Goal: Navigation & Orientation: Find specific page/section

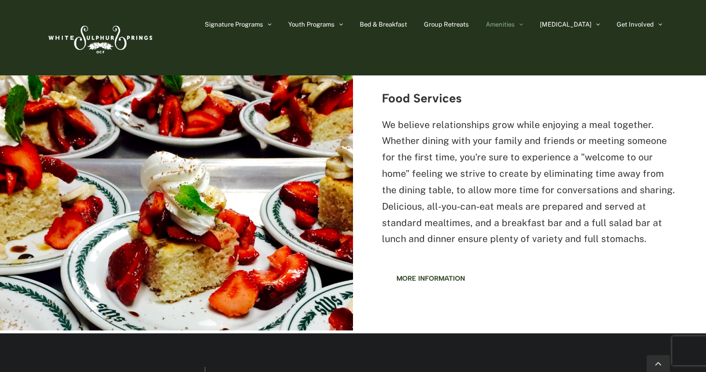
scroll to position [1282, 0]
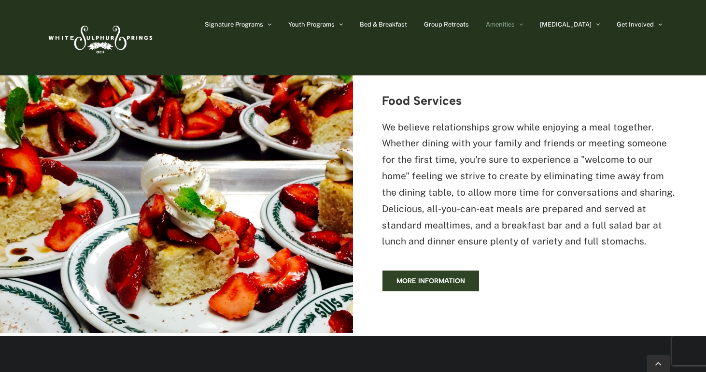
click at [416, 277] on span "More information" at bounding box center [430, 281] width 69 height 8
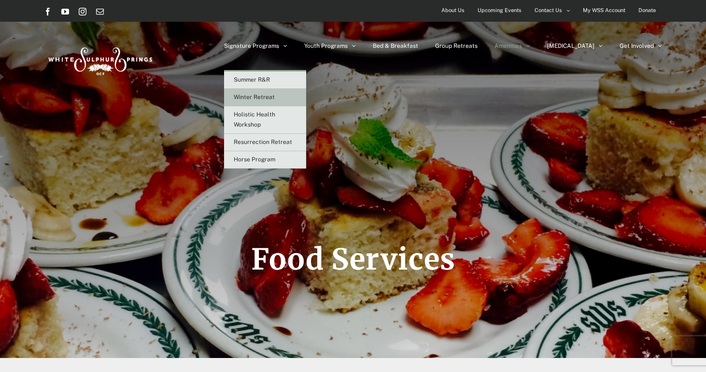
click at [275, 94] on span "Winter Retreat" at bounding box center [254, 97] width 41 height 7
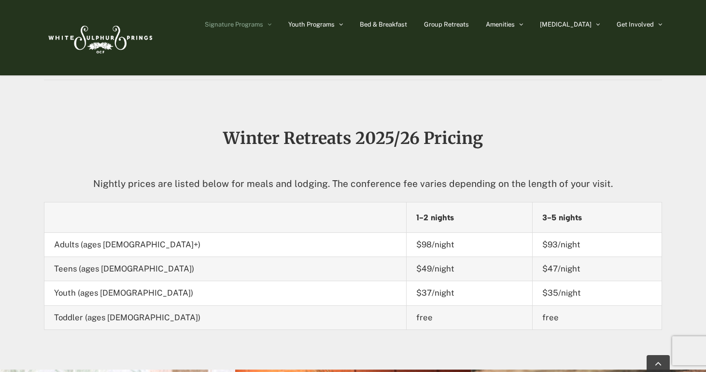
scroll to position [924, 0]
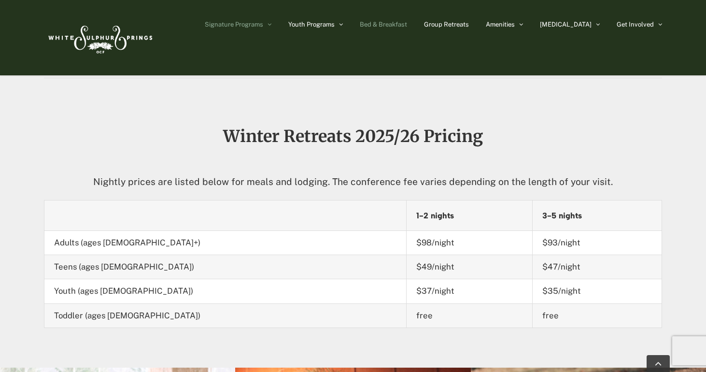
click at [407, 22] on span "Bed & Breakfast" at bounding box center [383, 24] width 47 height 6
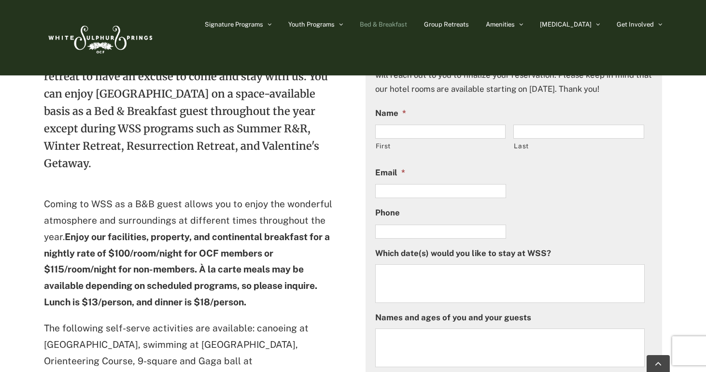
scroll to position [361, 0]
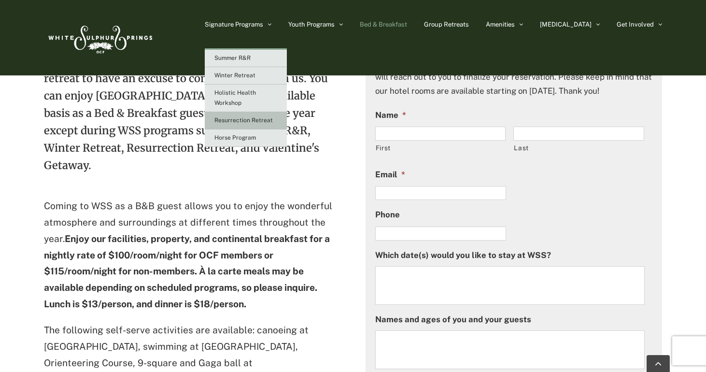
click at [273, 123] on span "Resurrection Retreat" at bounding box center [243, 120] width 58 height 7
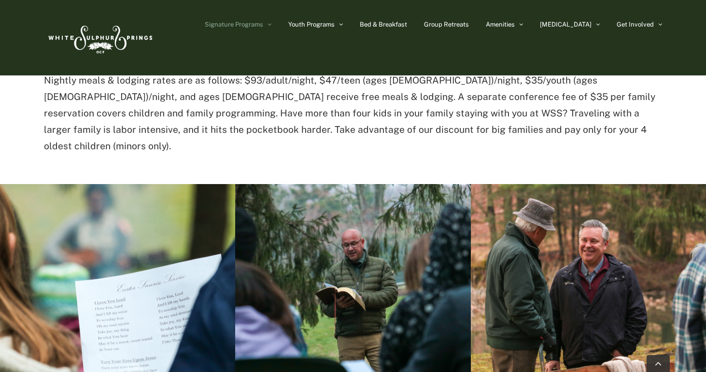
scroll to position [977, 0]
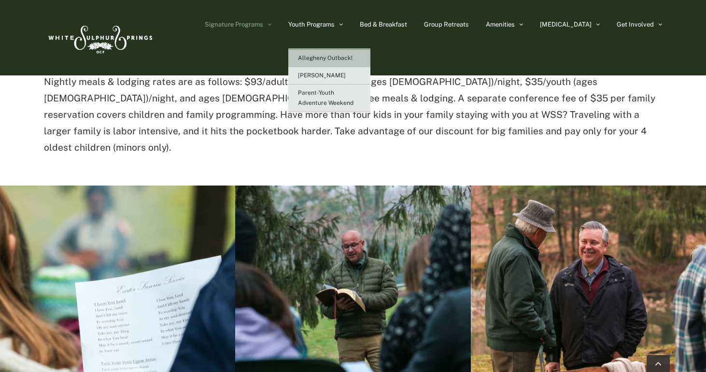
click at [365, 51] on link "Allegheny Outback!" at bounding box center [329, 58] width 82 height 17
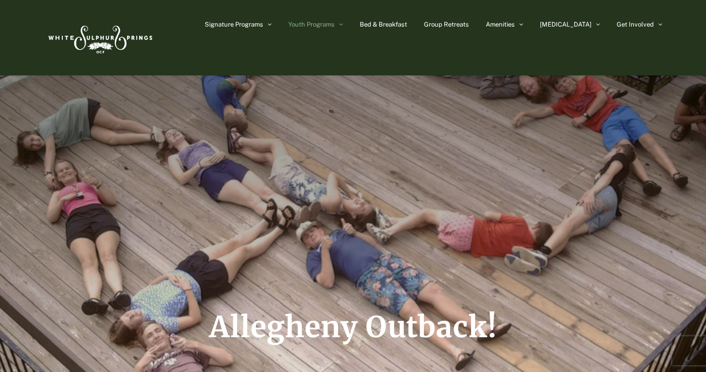
scroll to position [28, 0]
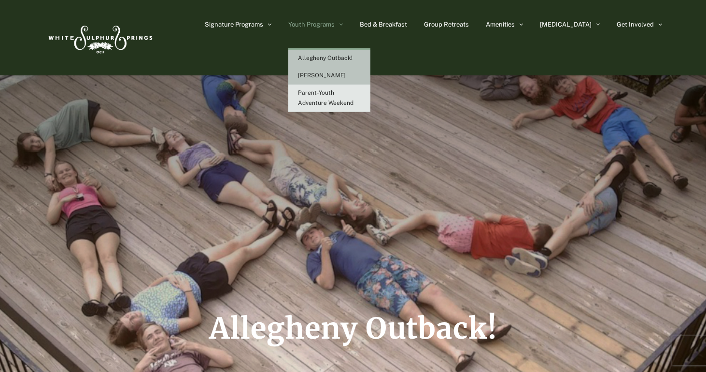
click at [346, 77] on span "[PERSON_NAME]" at bounding box center [322, 75] width 48 height 7
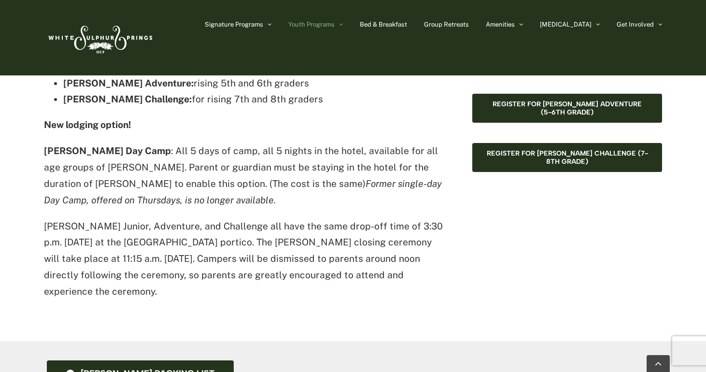
scroll to position [806, 0]
